Goal: Transaction & Acquisition: Purchase product/service

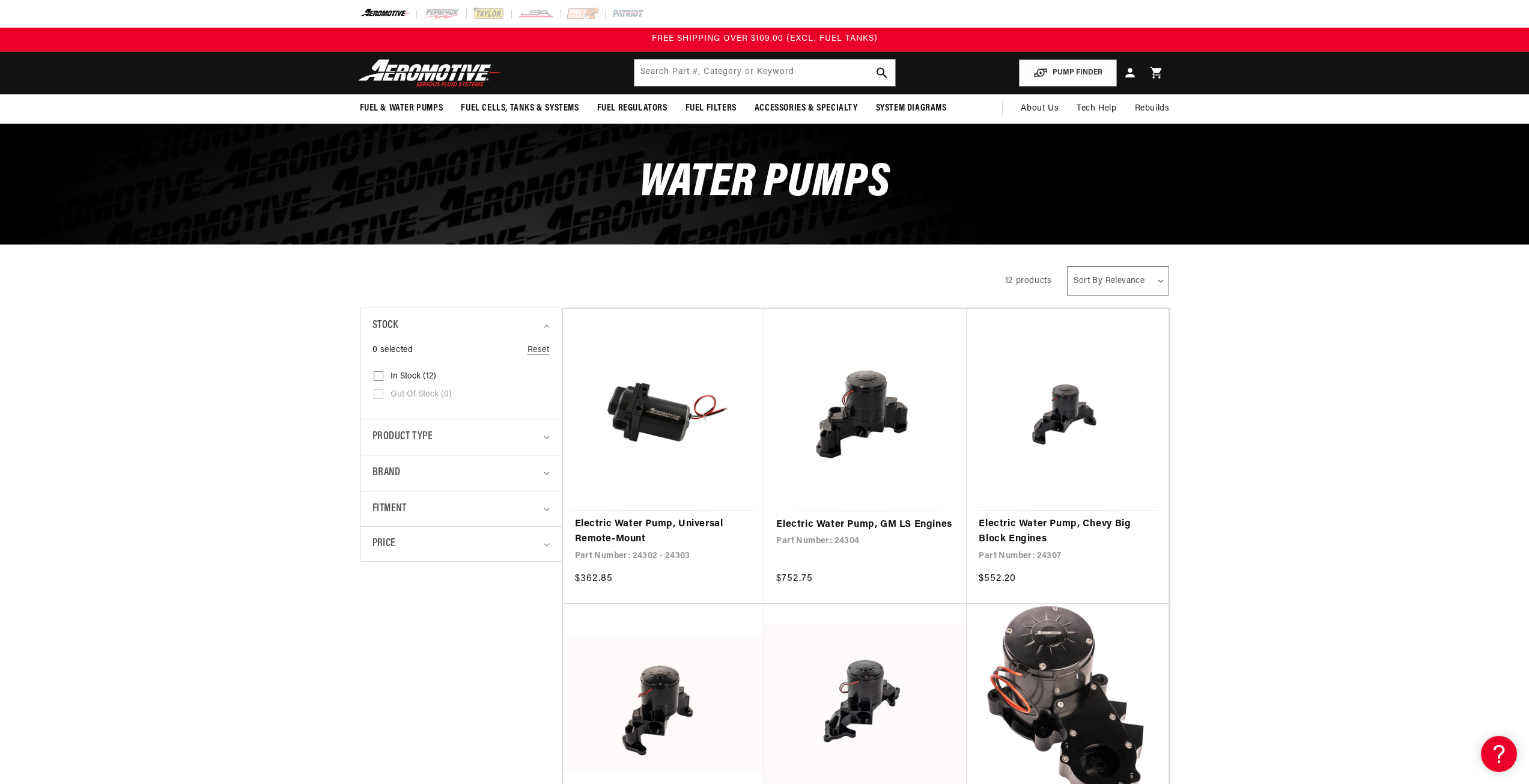
click at [365, 360] on details "Stock 0 selected Reset Stock In stock (12) In stock (12 products) Out of stock …" at bounding box center [461, 362] width 201 height 111
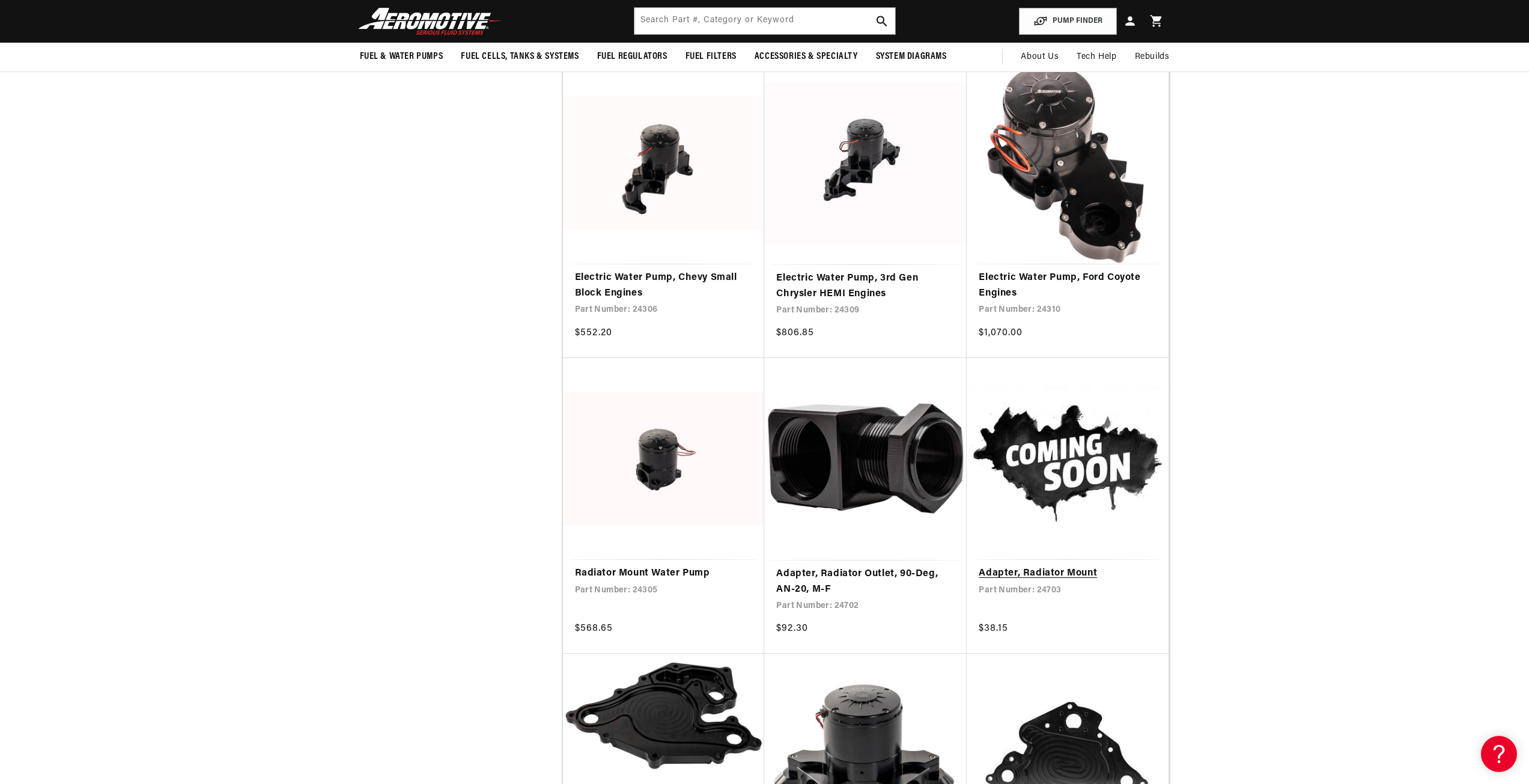
scroll to position [305, 0]
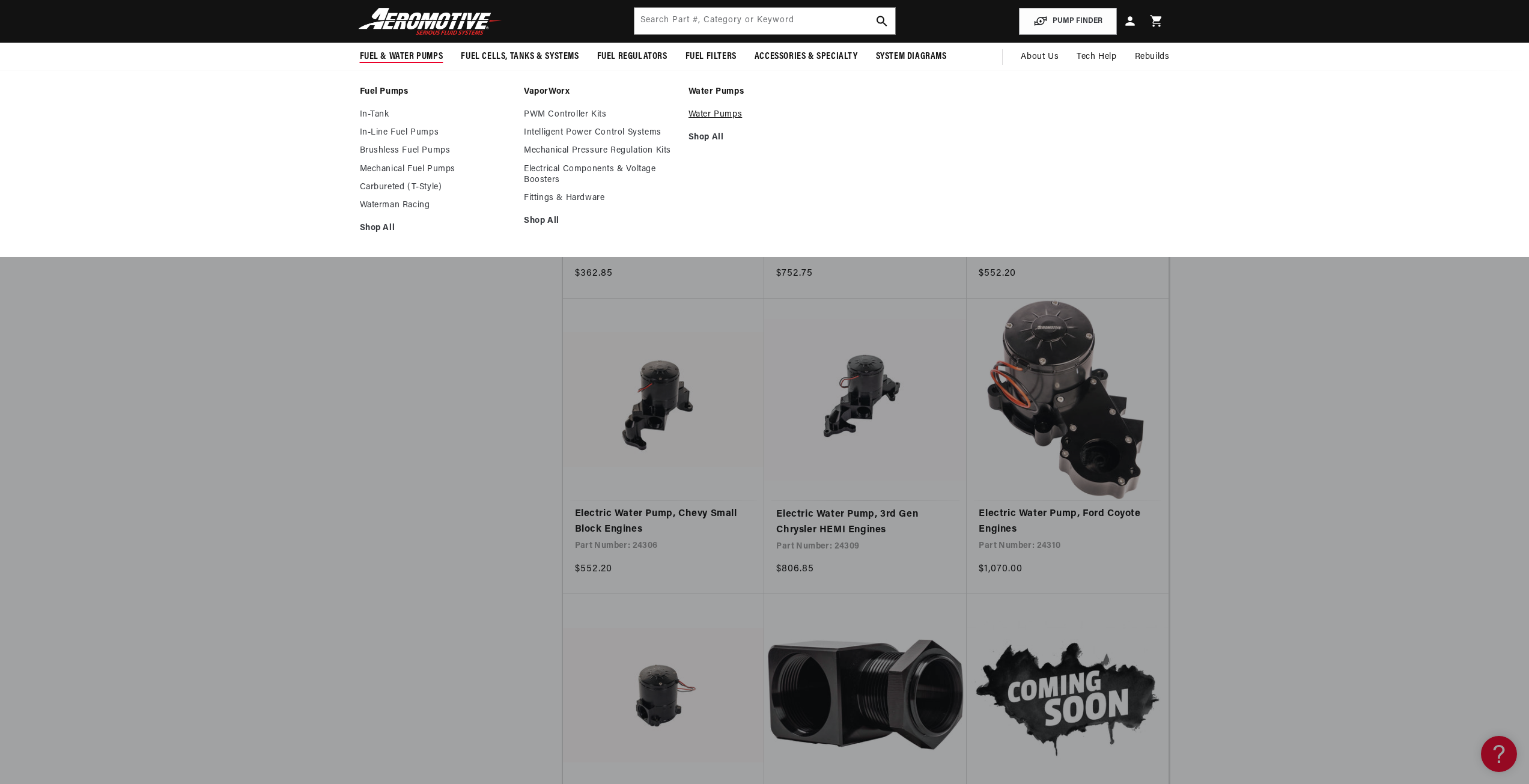
click at [737, 120] on link "Water Pumps" at bounding box center [764, 115] width 153 height 11
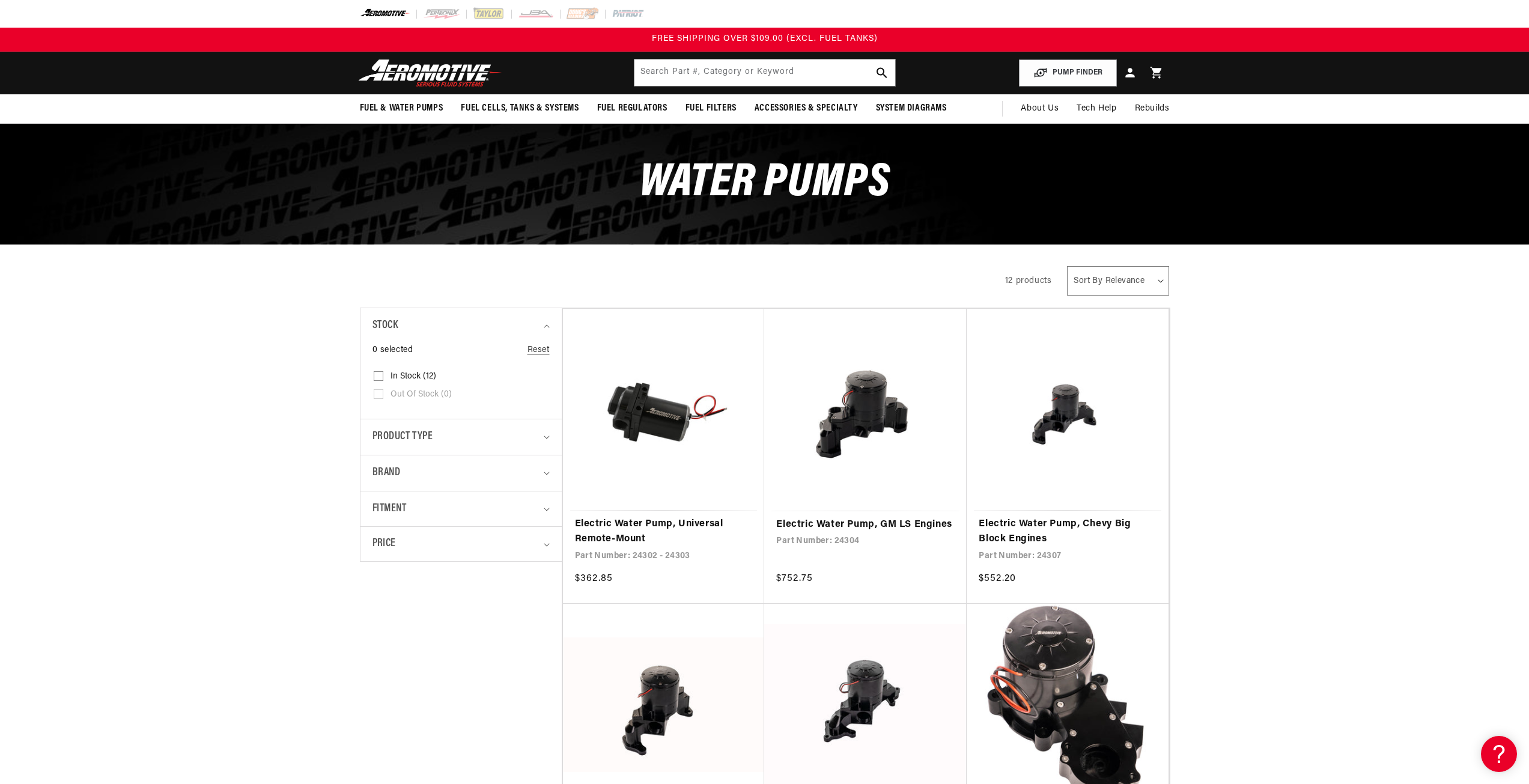
click at [554, 483] on details "Brand 0 selected Reset Brand Aeromotive (12) Aeromotive (12 products)" at bounding box center [461, 473] width 201 height 36
click at [542, 474] on summary "Brand" at bounding box center [461, 472] width 177 height 36
click at [549, 456] on summary "Brand" at bounding box center [461, 472] width 177 height 36
click at [542, 441] on summary "Product type" at bounding box center [461, 437] width 177 height 36
click at [379, 502] on icon at bounding box center [378, 505] width 10 height 10
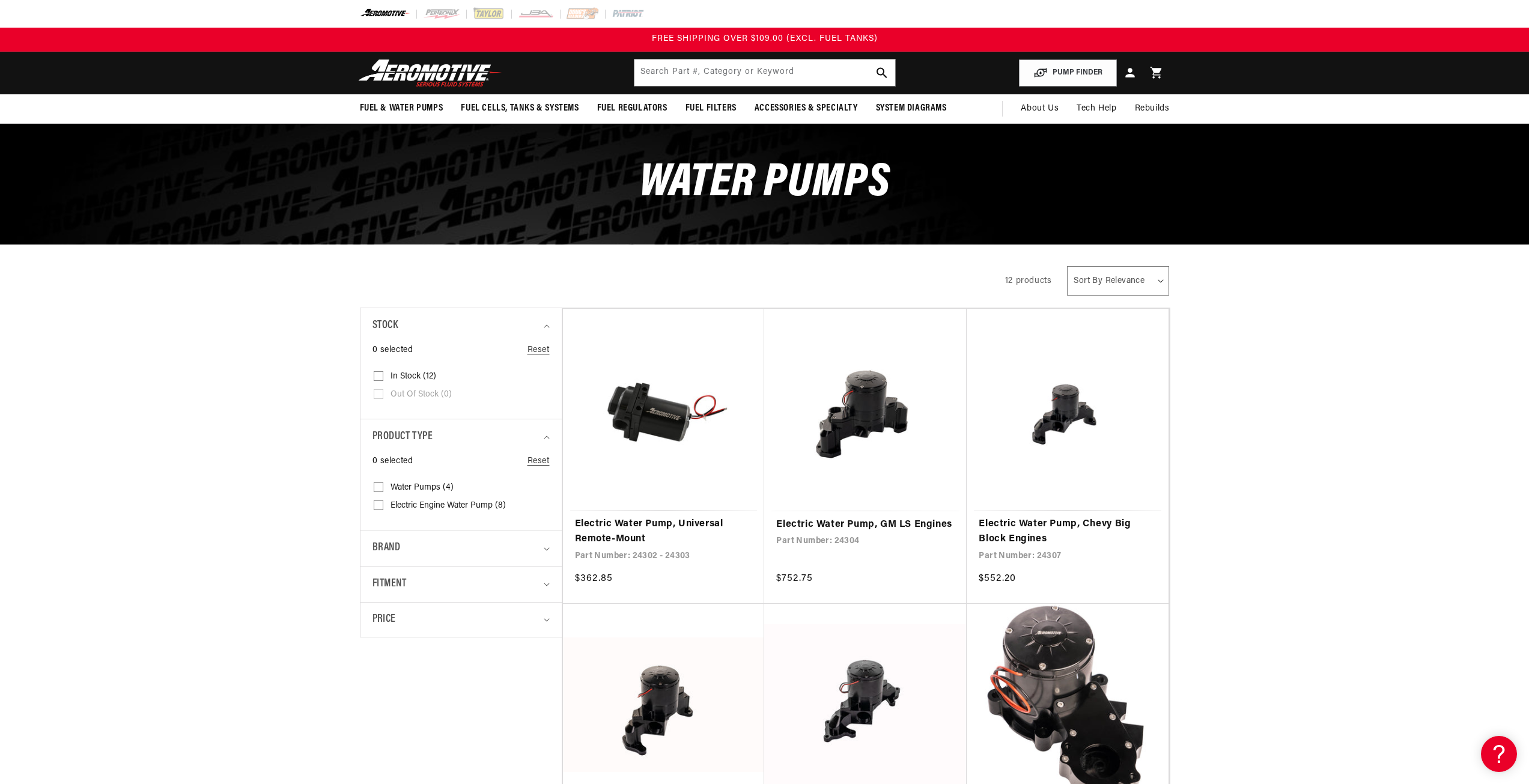
click at [379, 503] on input "Electric Engine Water Pump (8) Electric Engine Water Pump (8 products)" at bounding box center [378, 508] width 10 height 10
checkbox input "true"
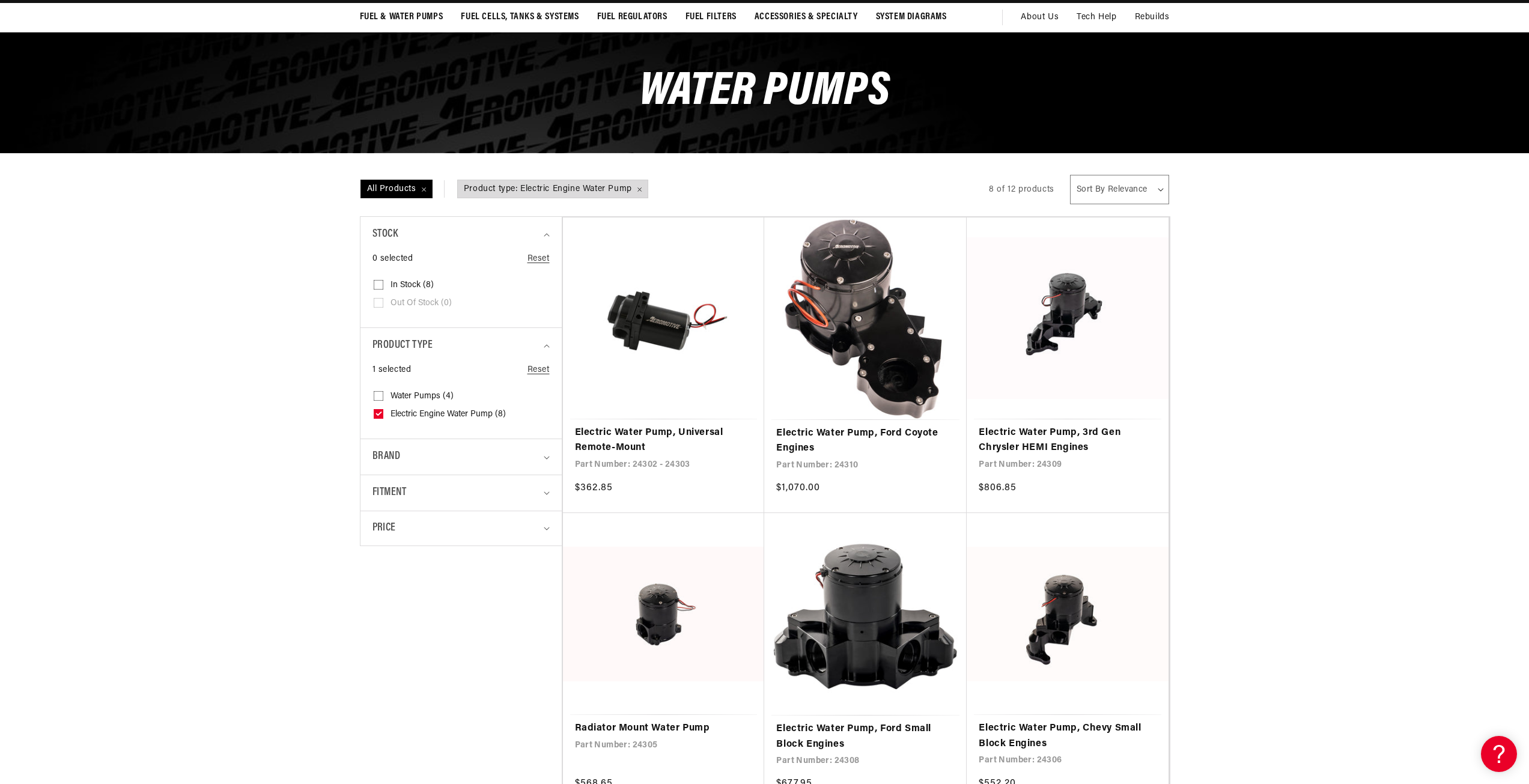
scroll to position [120, 0]
